Goal: Information Seeking & Learning: Learn about a topic

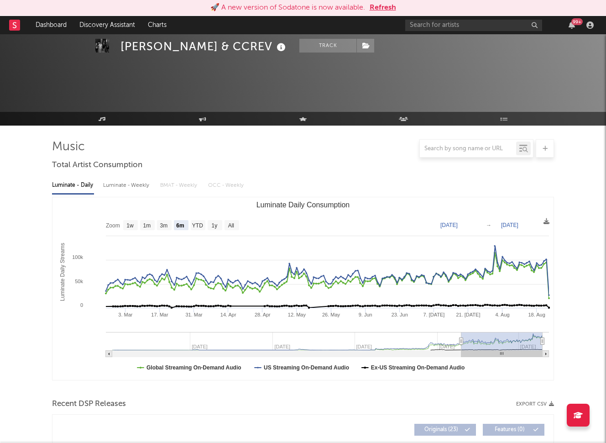
select select "6m"
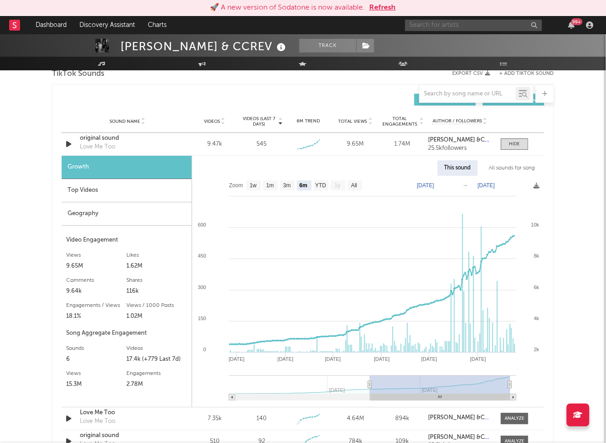
click at [476, 23] on input "text" at bounding box center [473, 25] width 137 height 11
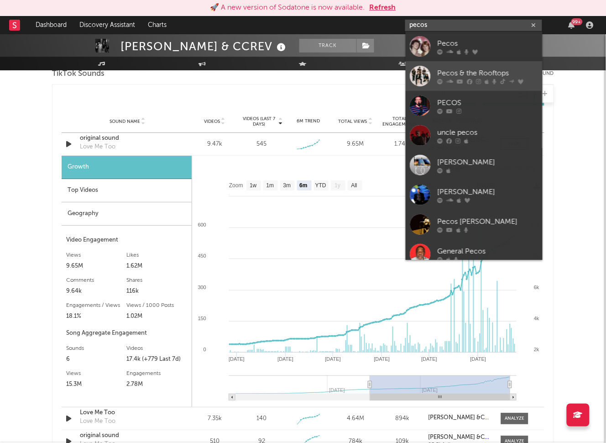
type input "pecos"
click at [479, 77] on div "Pecos & the Rooftops" at bounding box center [488, 73] width 100 height 11
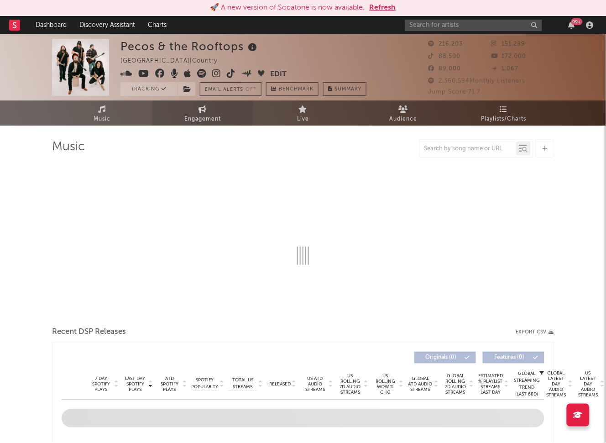
click at [193, 117] on span "Engagement" at bounding box center [202, 119] width 36 height 11
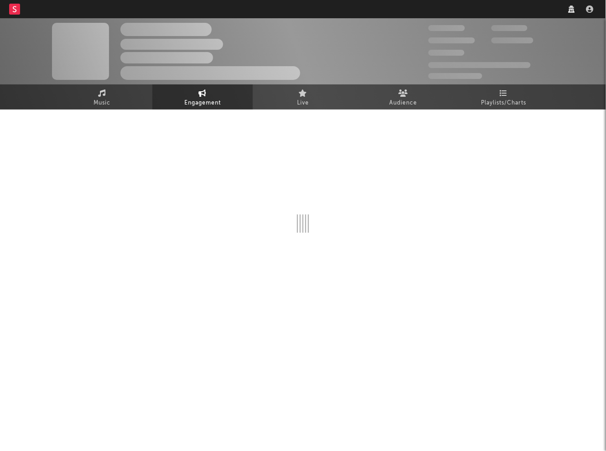
select select "1w"
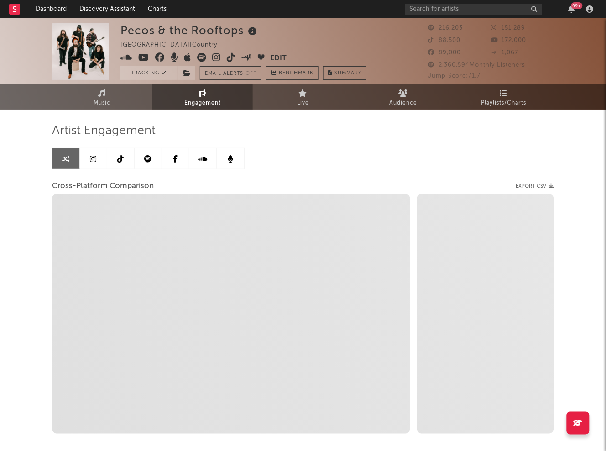
select select "1m"
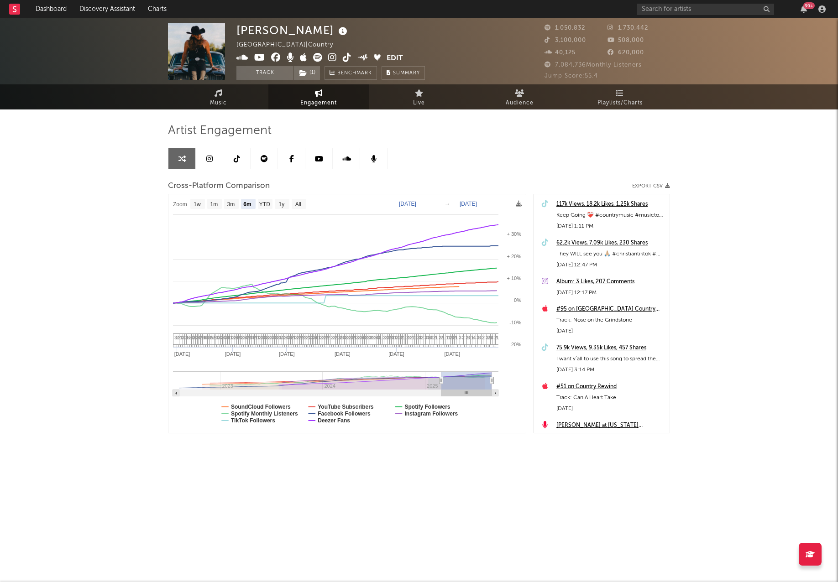
select select "6m"
click at [416, 203] on text "[DATE]" at bounding box center [407, 204] width 17 height 6
click at [435, 204] on input "[DATE]" at bounding box center [413, 204] width 42 height 9
type input "[DATE]"
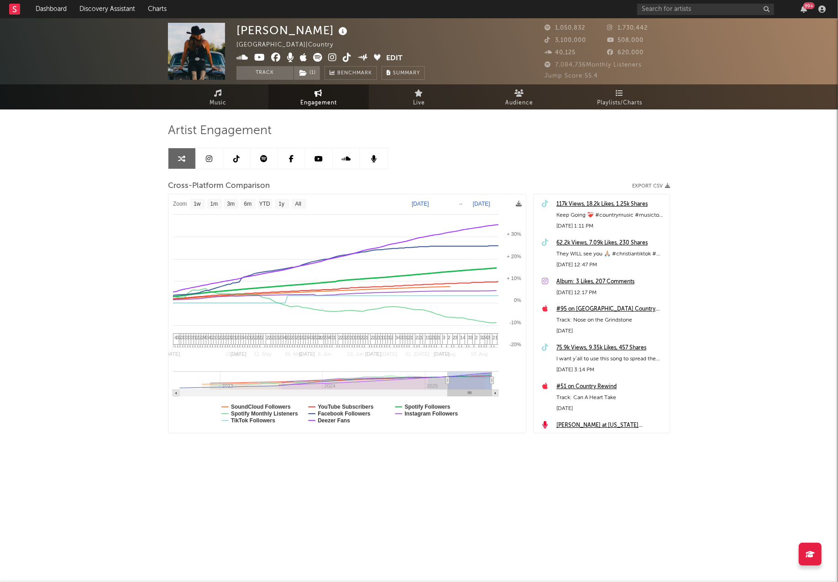
select select "1w"
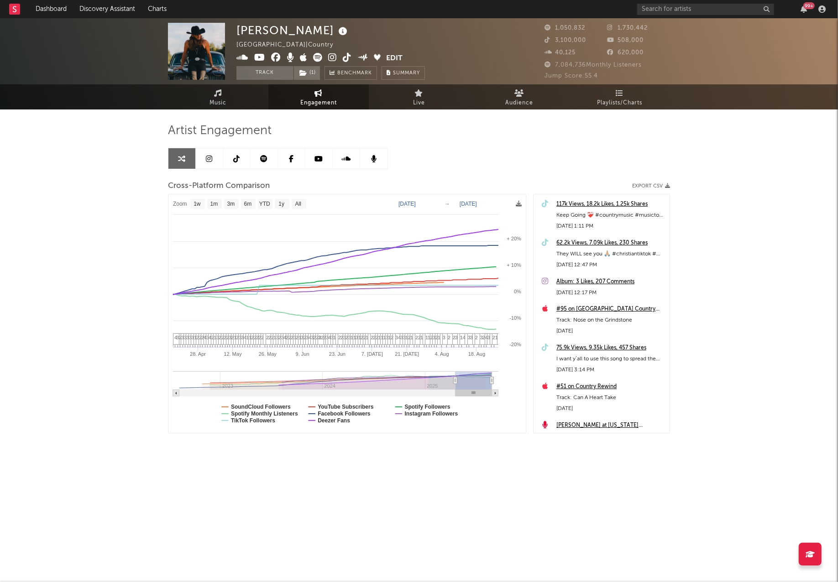
click at [416, 203] on text "[DATE]" at bounding box center [406, 204] width 17 height 6
click at [434, 203] on input "[DATE]" at bounding box center [413, 204] width 42 height 9
type input "[DATE]"
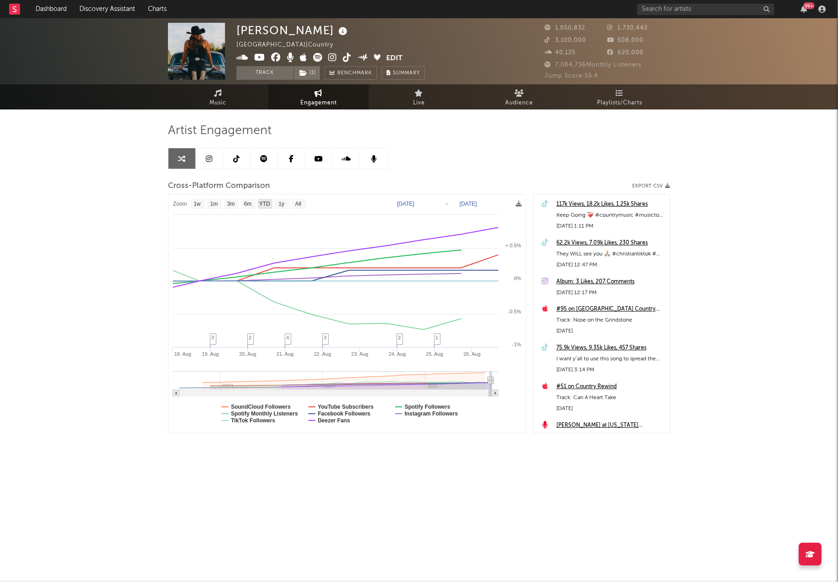
click at [271, 203] on rect at bounding box center [265, 204] width 15 height 10
select select "YTD"
type input "[DATE]"
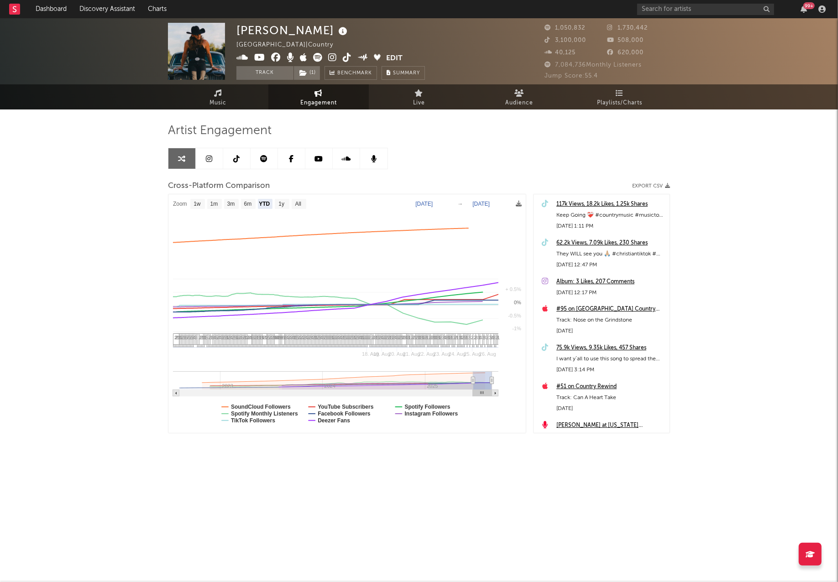
select select "1w"
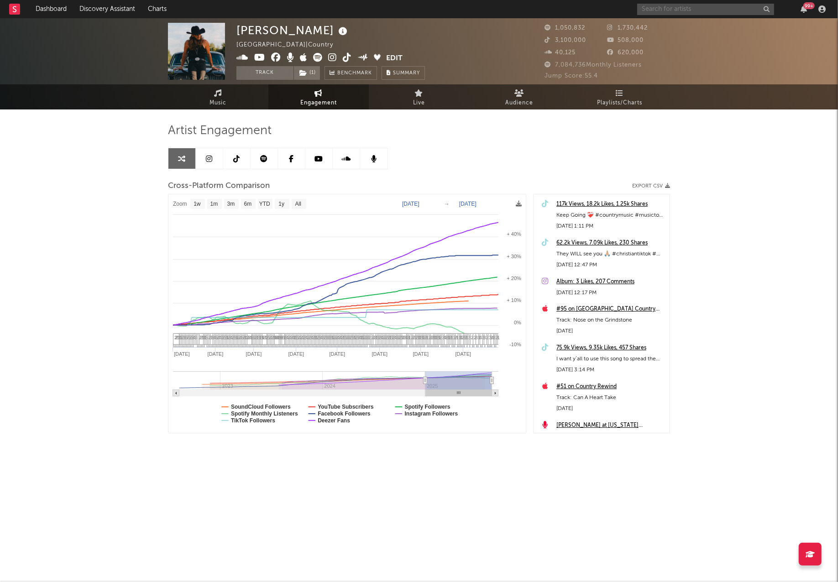
click at [671, 7] on input "text" at bounding box center [705, 9] width 137 height 11
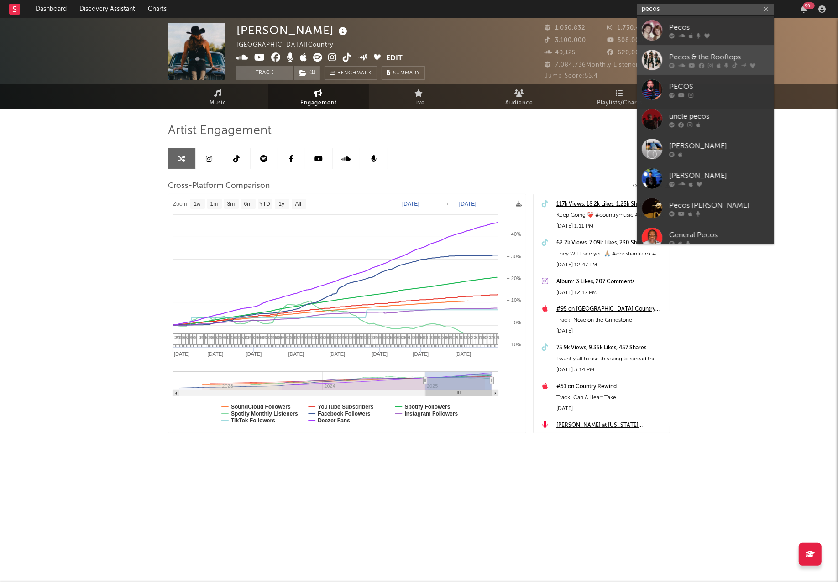
type input "pecos"
click at [721, 63] on div at bounding box center [719, 65] width 100 height 5
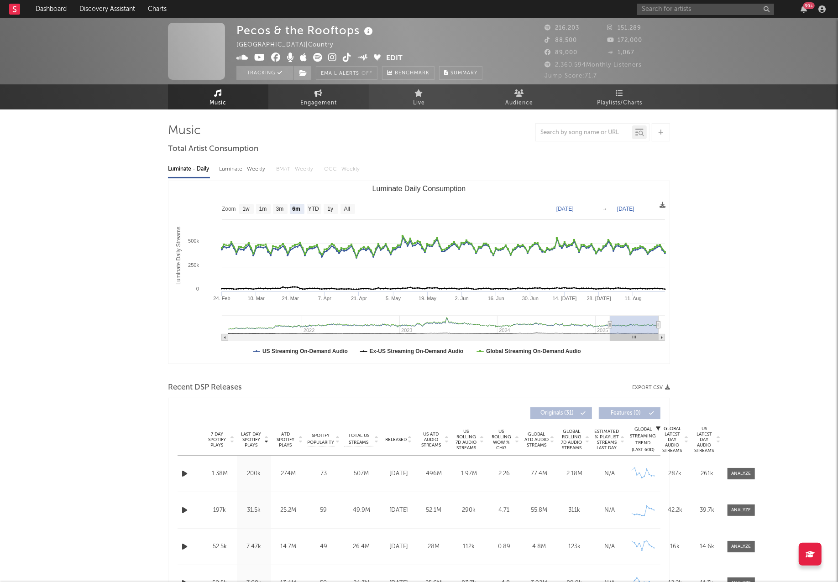
click at [310, 99] on span "Engagement" at bounding box center [318, 103] width 36 height 11
select select "1w"
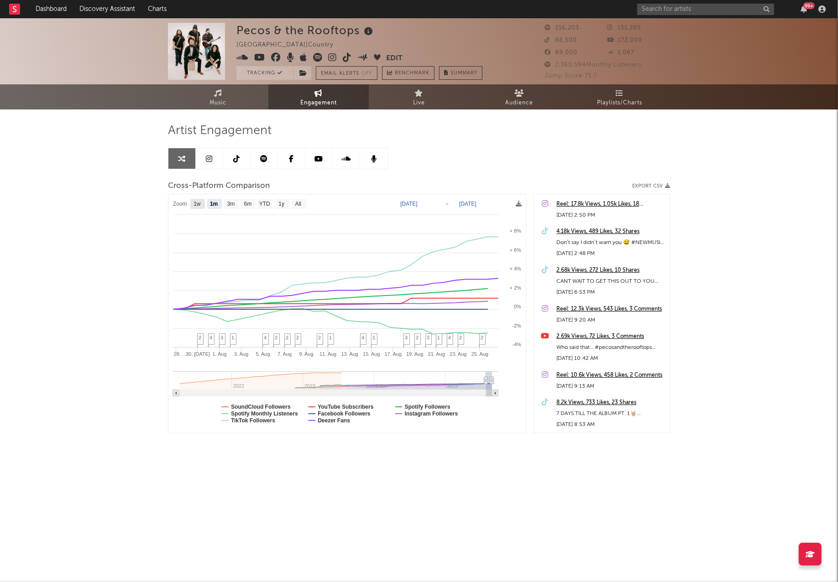
click at [198, 206] on text "1w" at bounding box center [196, 204] width 7 height 6
select select "1w"
type input "[DATE]"
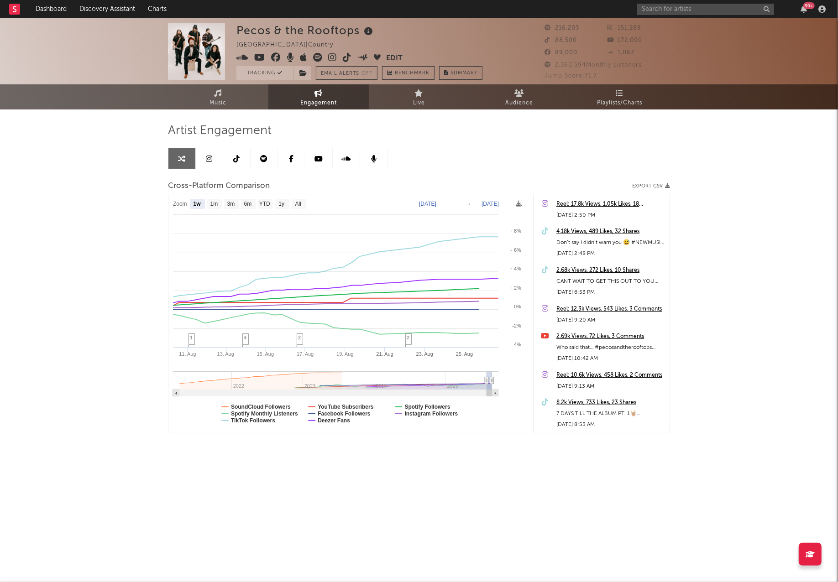
select select "1w"
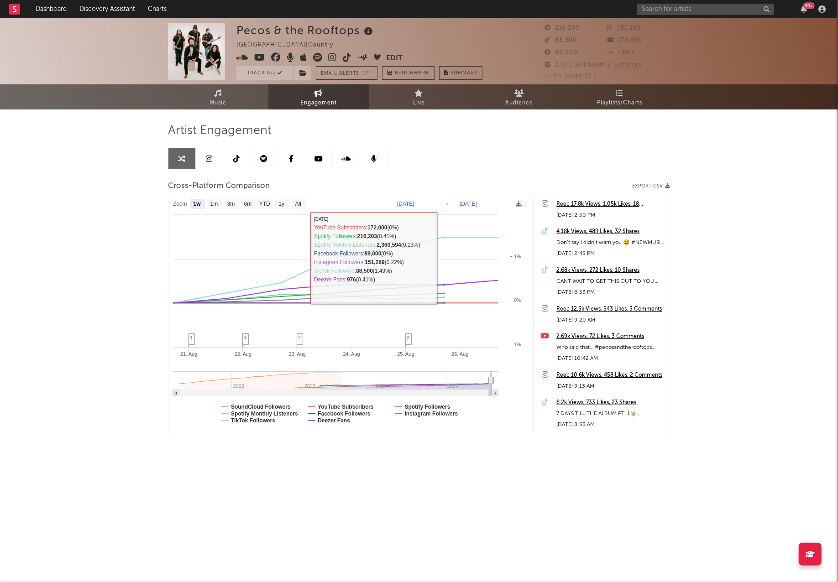
click at [414, 201] on text "[DATE]" at bounding box center [405, 204] width 17 height 6
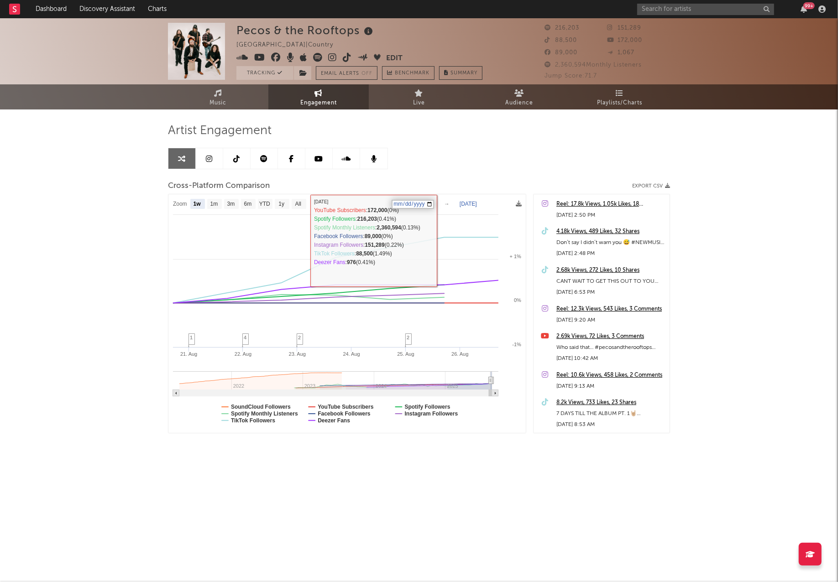
click at [434, 203] on input "[DATE]" at bounding box center [412, 204] width 42 height 9
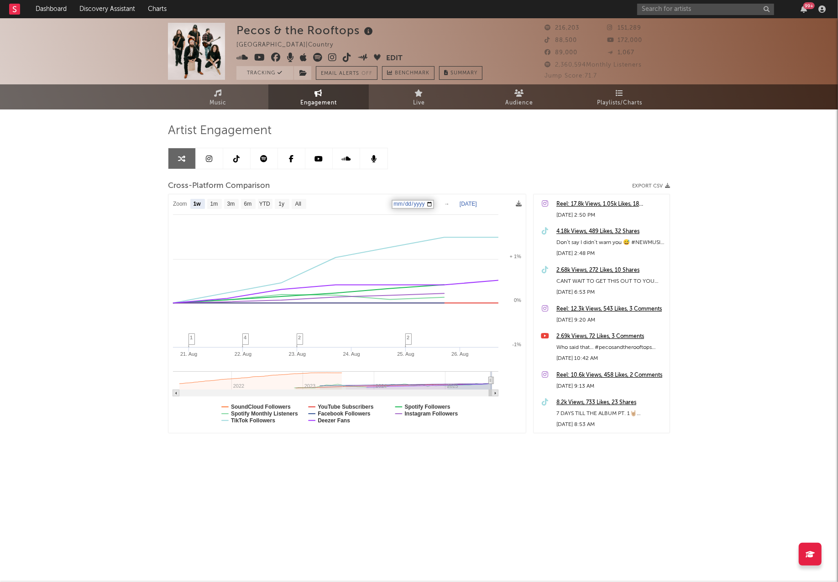
type input "[DATE]"
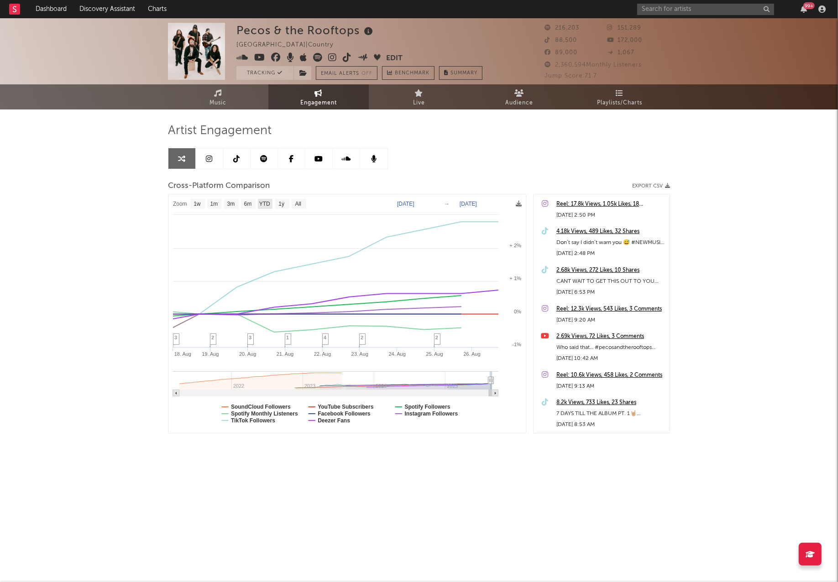
click at [262, 203] on text "YTD" at bounding box center [264, 204] width 11 height 6
select select "YTD"
type input "[DATE]"
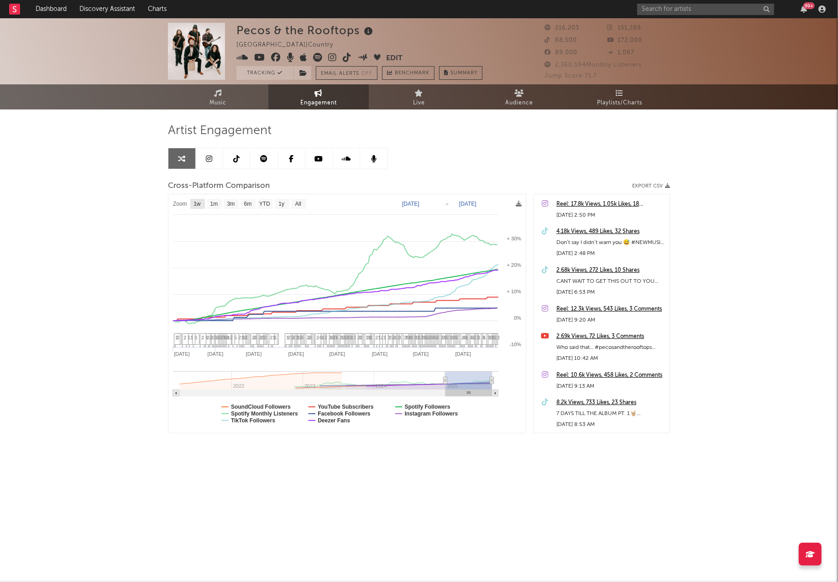
click at [196, 201] on text "1w" at bounding box center [196, 204] width 7 height 6
select select "1w"
type input "[DATE]"
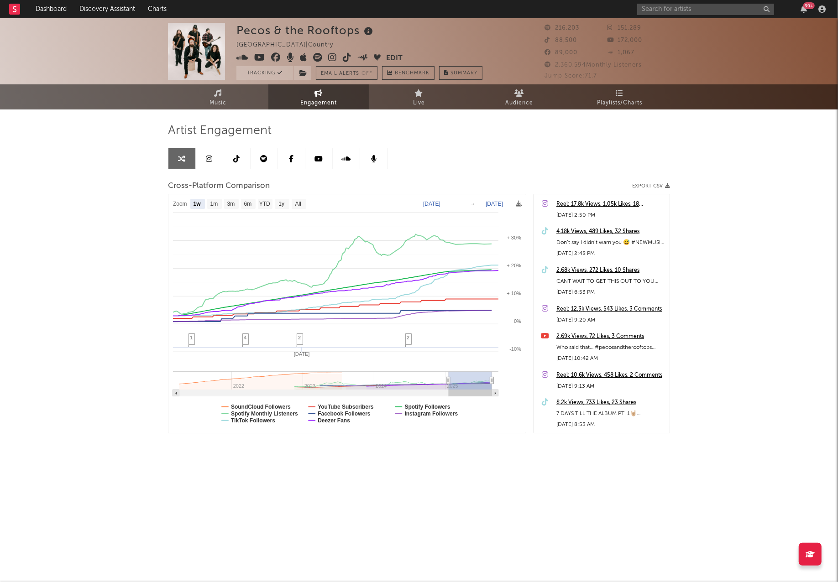
select select "1w"
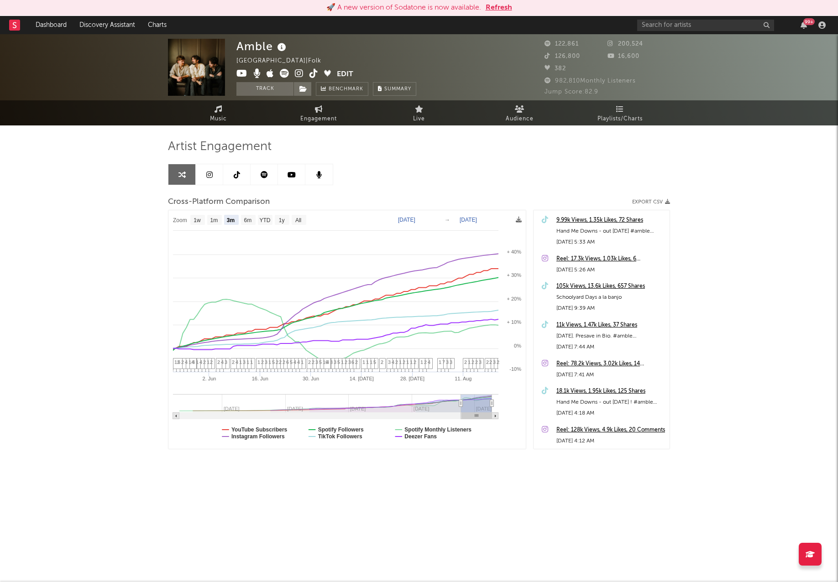
select select "3m"
